Goal: Task Accomplishment & Management: Manage account settings

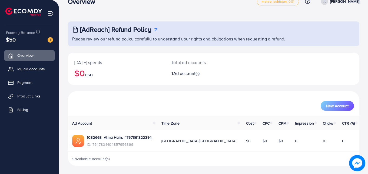
scroll to position [13, 0]
click at [23, 96] on span "Product Links" at bounding box center [30, 95] width 23 height 5
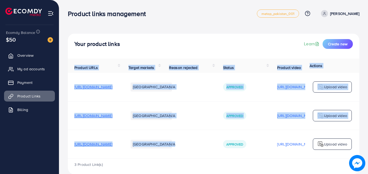
drag, startPoint x: 166, startPoint y: 161, endPoint x: 236, endPoint y: 157, distance: 70.3
click at [236, 157] on div "Product URLs Target markets Reason rejected Status Product video Status video A…" at bounding box center [214, 108] width 292 height 100
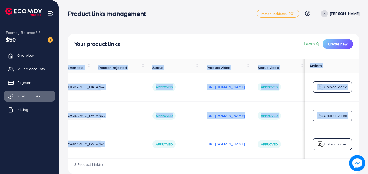
scroll to position [0, 137]
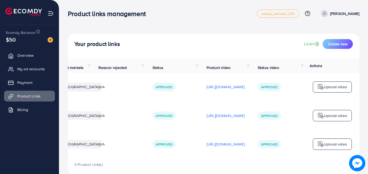
click at [210, 24] on div "Your product links Learn Create new Product URLs Target markets Reason rejected…" at bounding box center [213, 91] width 309 height 182
click at [24, 67] on span "My ad accounts" at bounding box center [33, 68] width 28 height 5
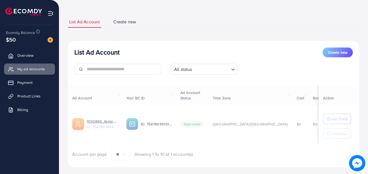
scroll to position [25, 0]
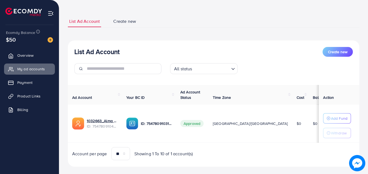
click at [240, 22] on ul "List Ad Account Create new" at bounding box center [214, 21] width 292 height 12
click at [34, 57] on span "Overview" at bounding box center [27, 55] width 16 height 5
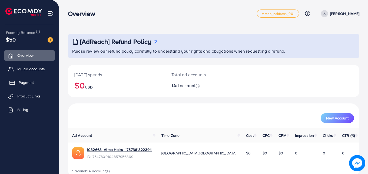
click at [30, 83] on span "Payment" at bounding box center [26, 82] width 15 height 5
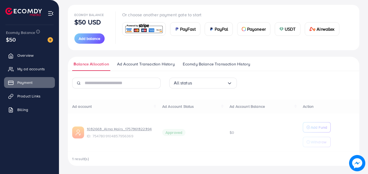
scroll to position [60, 0]
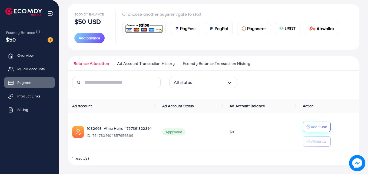
click at [317, 126] on p "Add Fund" at bounding box center [319, 126] width 17 height 6
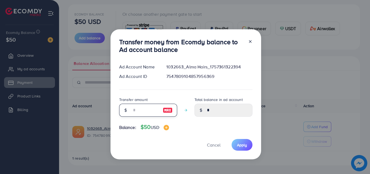
click at [148, 112] on input "number" at bounding box center [145, 109] width 27 height 13
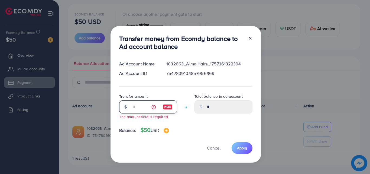
click at [137, 110] on input "number" at bounding box center [145, 106] width 27 height 13
click at [141, 109] on input "number" at bounding box center [145, 106] width 27 height 13
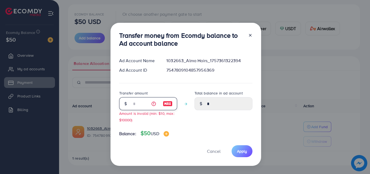
type input "*"
type input "****"
type input "**"
type input "*****"
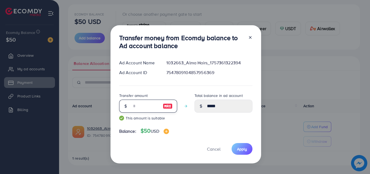
type input "**"
click at [191, 118] on div "Transfer amount ** This amount is suitable Total balance in ad account *****" at bounding box center [185, 108] width 133 height 33
click at [236, 147] on button "Apply" at bounding box center [241, 149] width 21 height 12
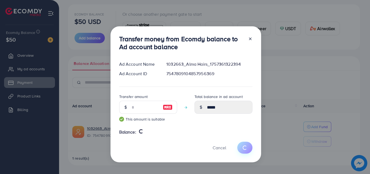
type input "*"
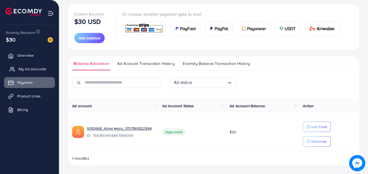
click at [21, 69] on span "My ad accounts" at bounding box center [33, 68] width 28 height 5
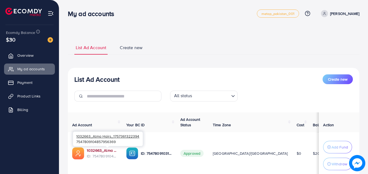
click at [101, 150] on link "1032663_Alma Hairs_1757361322394" at bounding box center [102, 149] width 31 height 5
